Goal: Find specific page/section: Find specific page/section

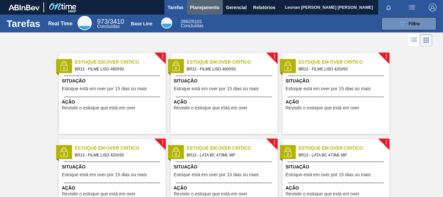
click at [201, 8] on span "Planejamento" at bounding box center [205, 8] width 30 height 8
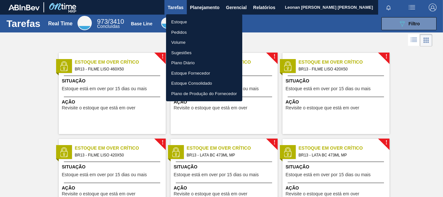
click at [184, 33] on li "Pedidos" at bounding box center [204, 32] width 76 height 10
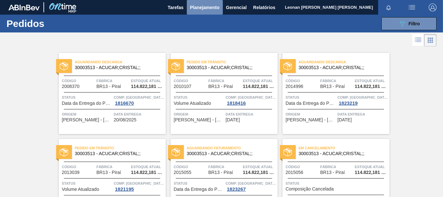
click at [208, 6] on span "Planejamento" at bounding box center [205, 8] width 30 height 8
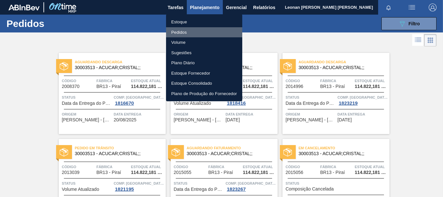
click at [182, 33] on li "Pedidos" at bounding box center [204, 32] width 76 height 10
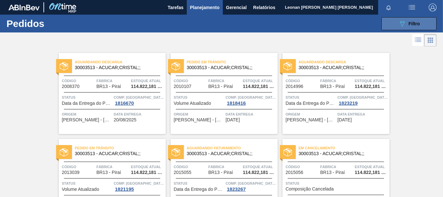
click at [391, 23] on button "089F7B8B-B2A5-4AFE-B5C0-19BA573D28AC Filtro" at bounding box center [408, 23] width 55 height 13
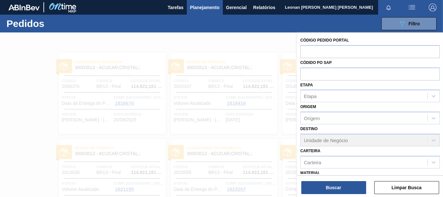
scroll to position [77, 0]
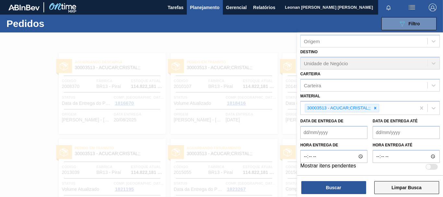
click at [409, 185] on button "Limpar Busca" at bounding box center [406, 187] width 65 height 13
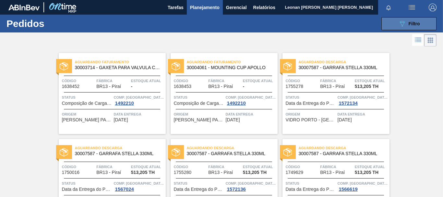
click at [406, 23] on div "089F7B8B-B2A5-4AFE-B5C0-19BA573D28AC Filtro" at bounding box center [409, 24] width 22 height 8
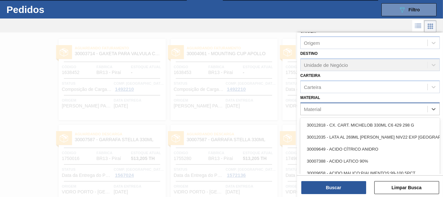
click at [383, 109] on div "Material" at bounding box center [364, 108] width 127 height 9
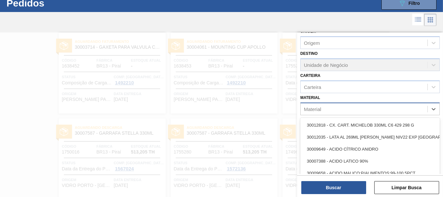
scroll to position [21, 0]
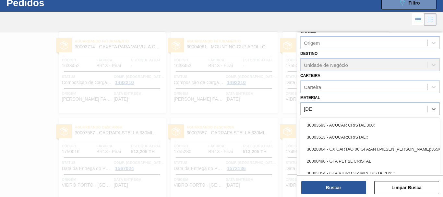
type input "[DEMOGRAPHIC_DATA]"
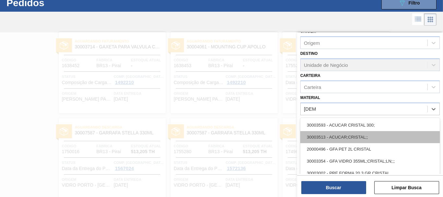
click at [363, 138] on div "30003513 - ACUCAR;CRISTAL;;" at bounding box center [369, 137] width 139 height 12
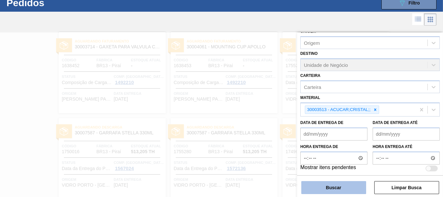
click at [348, 189] on button "Buscar" at bounding box center [333, 187] width 65 height 13
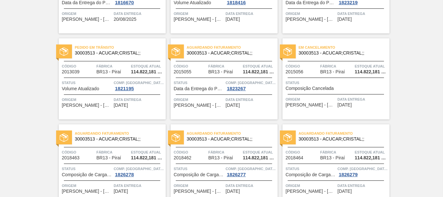
scroll to position [0, 0]
